Goal: Task Accomplishment & Management: Manage account settings

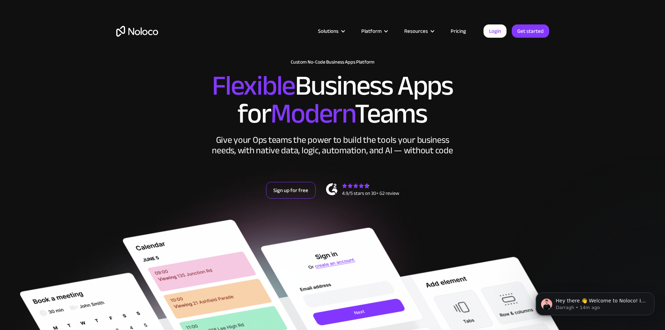
click at [274, 199] on link "Sign up for free" at bounding box center [291, 190] width 50 height 17
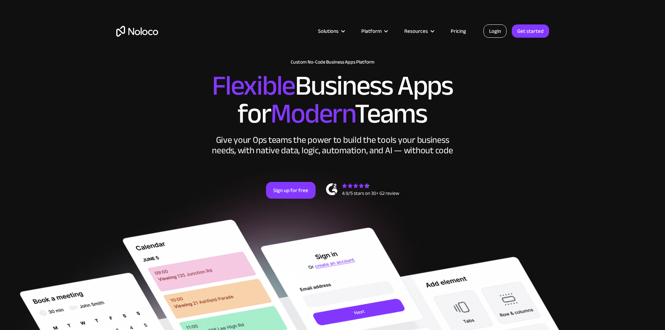
click at [491, 30] on link "Login" at bounding box center [494, 30] width 23 height 13
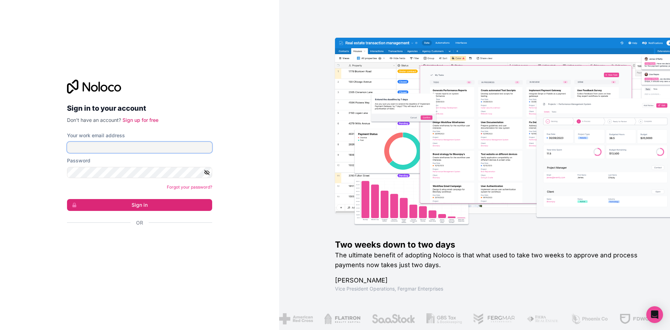
click at [128, 148] on input "Your work email address" at bounding box center [139, 147] width 145 height 11
click at [129, 144] on input "[EMAIL_ADDRESS][DOMAIN_NAME]" at bounding box center [139, 147] width 145 height 11
drag, startPoint x: 139, startPoint y: 149, endPoint x: 33, endPoint y: 143, distance: 106.3
click at [32, 143] on div "Sign in to your account Don't have an account? Sign up for free Your work email…" at bounding box center [139, 165] width 279 height 330
click at [114, 144] on input "[EMAIL_ADDRESS][DOMAIN_NAME]" at bounding box center [139, 147] width 145 height 11
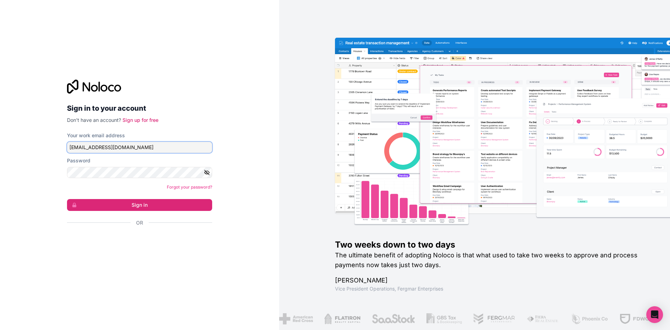
drag, startPoint x: 141, startPoint y: 147, endPoint x: 37, endPoint y: 147, distance: 104.0
click at [37, 147] on div "Sign in to your account Don't have an account? Sign up for free Your work email…" at bounding box center [139, 165] width 279 height 330
type input "[EMAIL_ADDRESS][DOMAIN_NAME]"
click at [67, 199] on button "Sign in" at bounding box center [139, 205] width 145 height 12
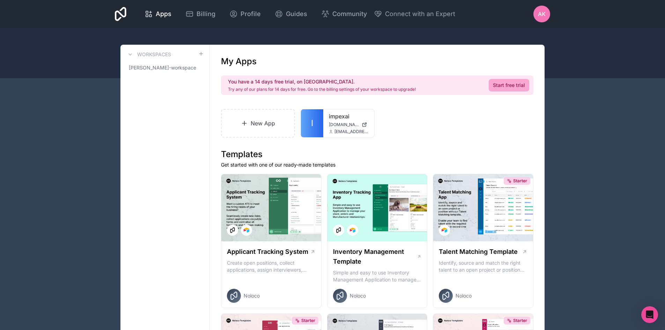
click at [397, 149] on h1 "Templates" at bounding box center [377, 154] width 312 height 11
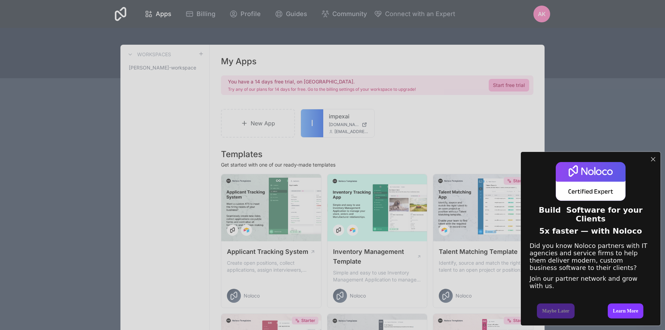
click at [201, 91] on div "Build Software for your Clients 5x faster — with Noloco Did you know Noloco par…" at bounding box center [332, 165] width 665 height 330
click at [656, 155] on div at bounding box center [652, 159] width 9 height 9
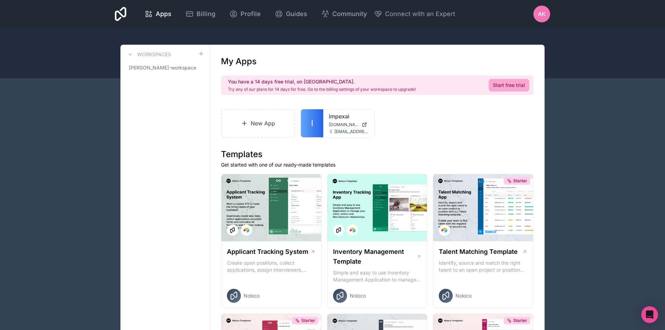
click at [154, 58] on h3 "Workspaces" at bounding box center [154, 54] width 34 height 7
click at [389, 12] on span "Connect with an Expert" at bounding box center [420, 14] width 70 height 10
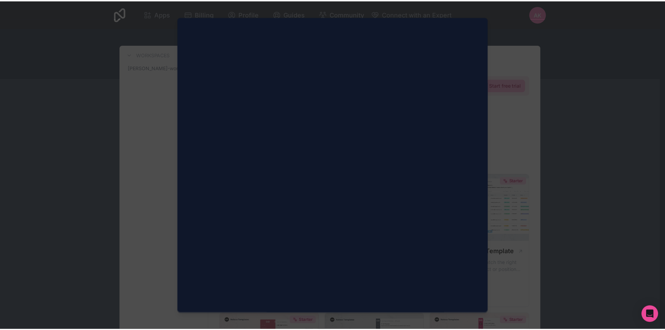
scroll to position [35, 0]
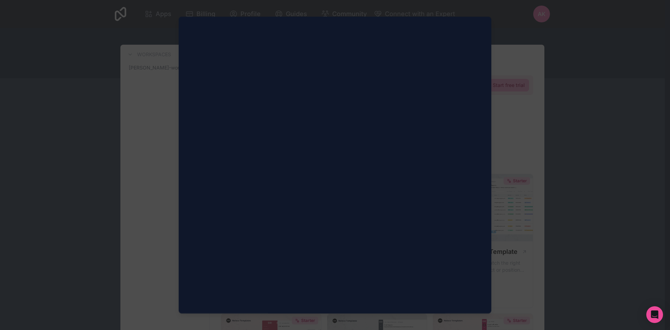
click at [579, 85] on div at bounding box center [335, 165] width 670 height 330
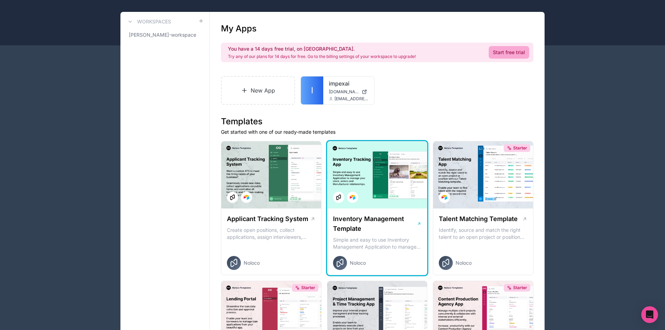
scroll to position [0, 0]
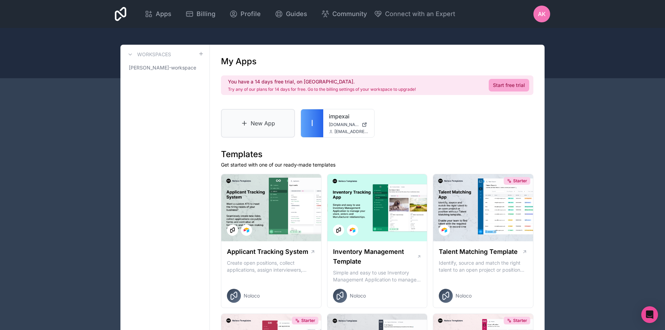
click at [260, 116] on link "New App" at bounding box center [258, 123] width 74 height 29
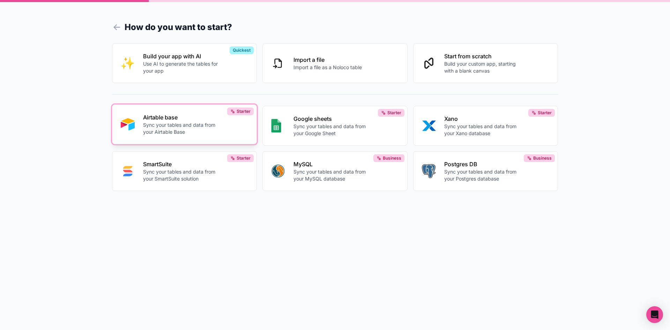
click at [217, 120] on p "Airtable base" at bounding box center [181, 117] width 77 height 8
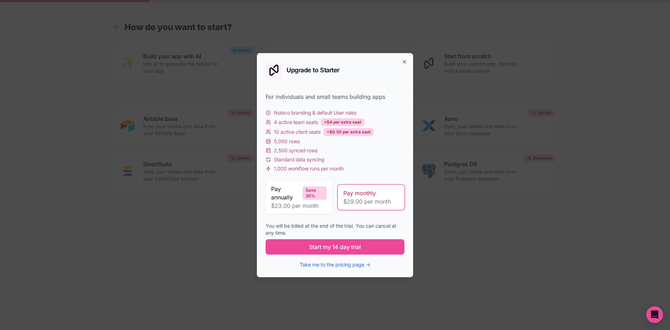
click at [405, 65] on div "Upgrade to Starter For individuals and small teams building apps Noloco brandin…" at bounding box center [335, 165] width 156 height 224
click at [405, 59] on icon "button" at bounding box center [405, 62] width 6 height 6
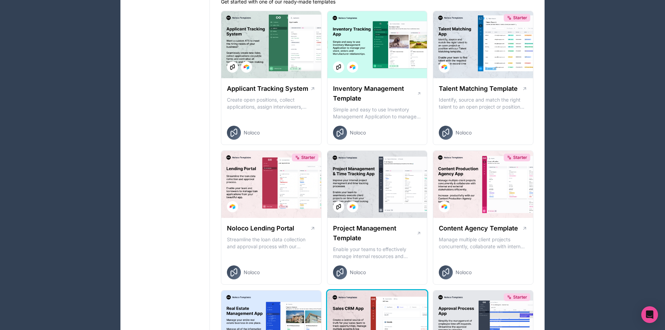
scroll to position [105, 0]
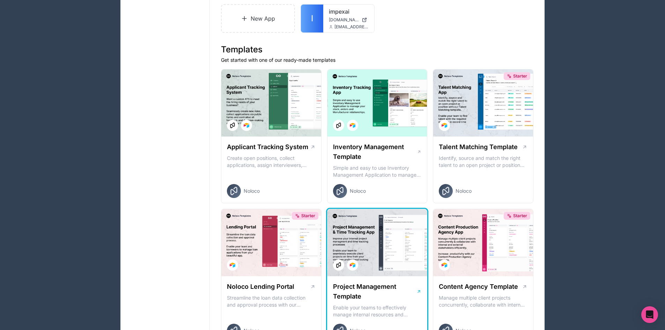
click at [380, 251] on div at bounding box center [377, 242] width 100 height 67
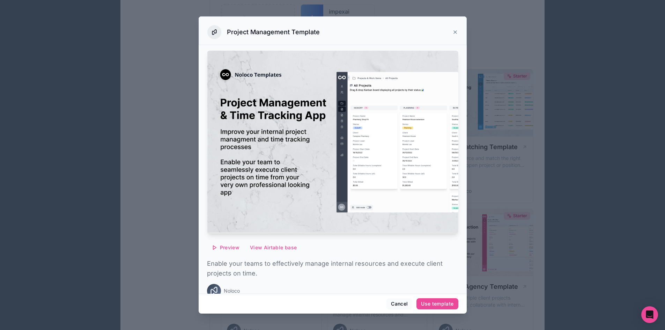
click at [489, 179] on div at bounding box center [332, 165] width 665 height 330
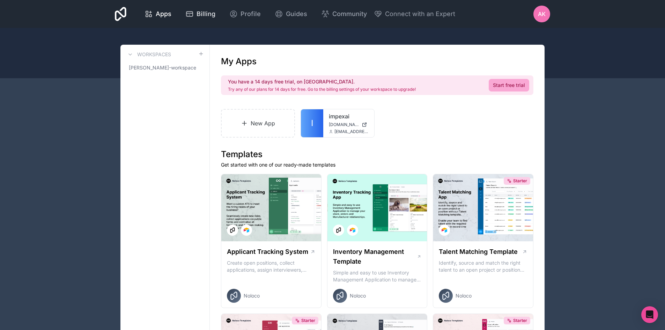
click at [214, 18] on span "Billing" at bounding box center [205, 14] width 19 height 10
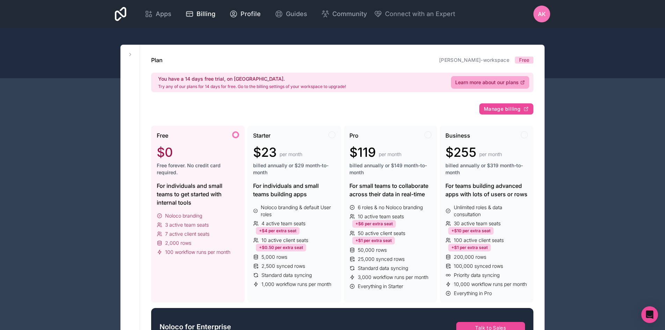
click at [238, 14] on div "Profile" at bounding box center [244, 14] width 31 height 10
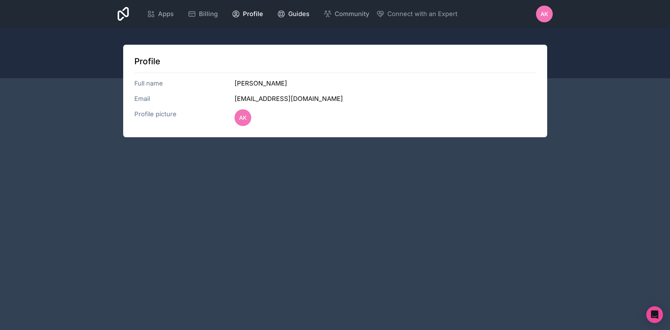
click at [296, 15] on span "Guides" at bounding box center [298, 14] width 21 height 10
click at [358, 9] on span "Community" at bounding box center [352, 14] width 35 height 10
